Goal: Find specific page/section: Find specific page/section

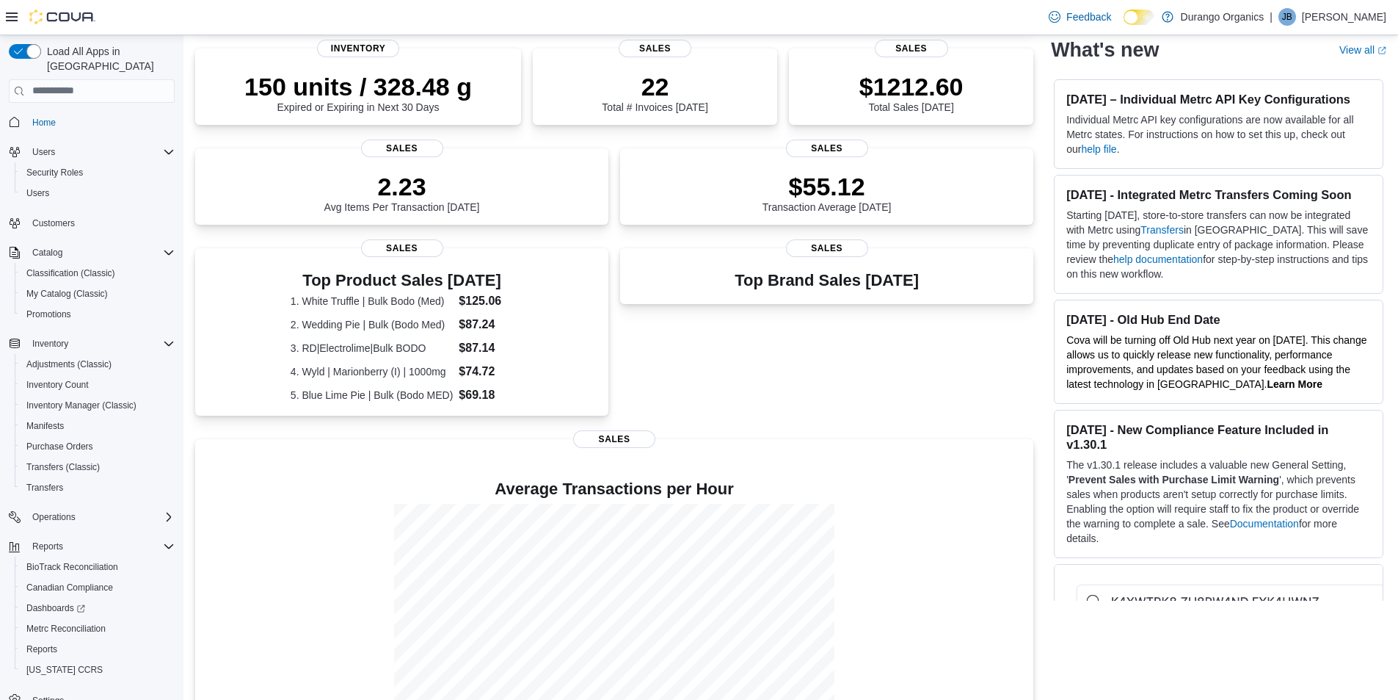
scroll to position [276, 0]
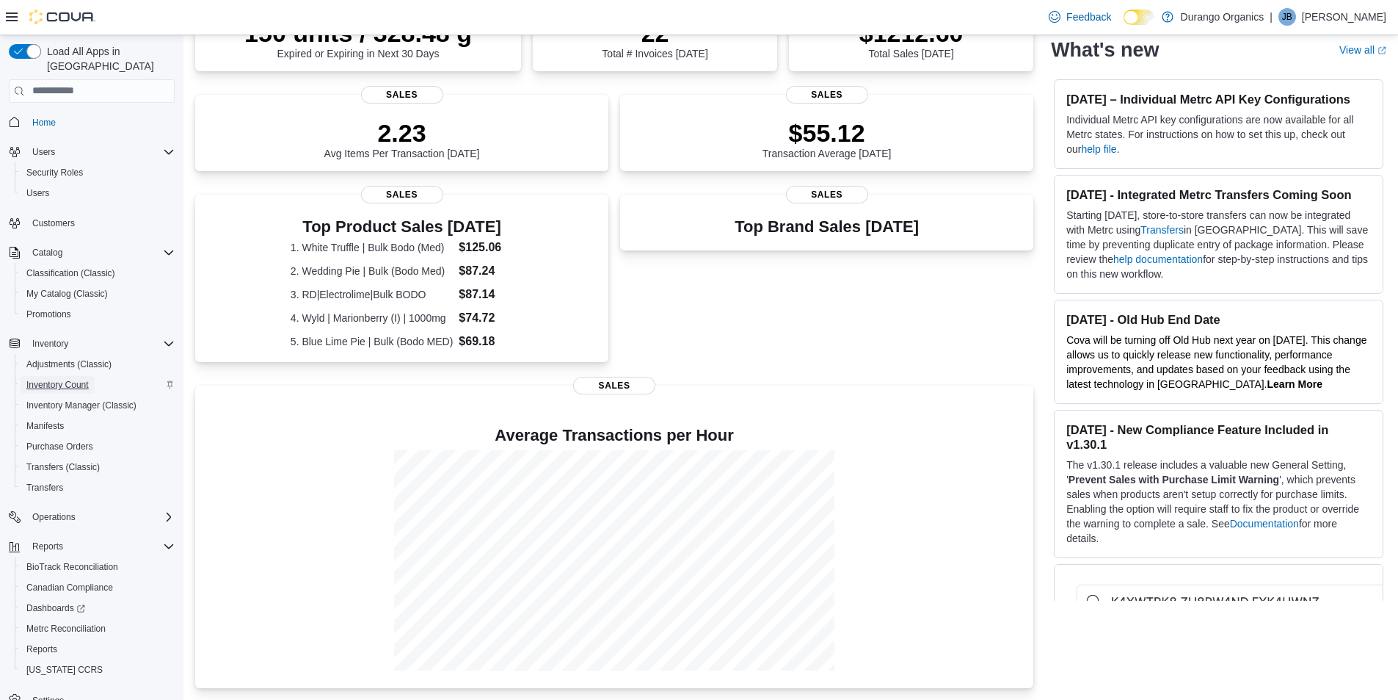
click at [63, 379] on span "Inventory Count" at bounding box center [57, 385] width 62 height 12
